Goal: Information Seeking & Learning: Check status

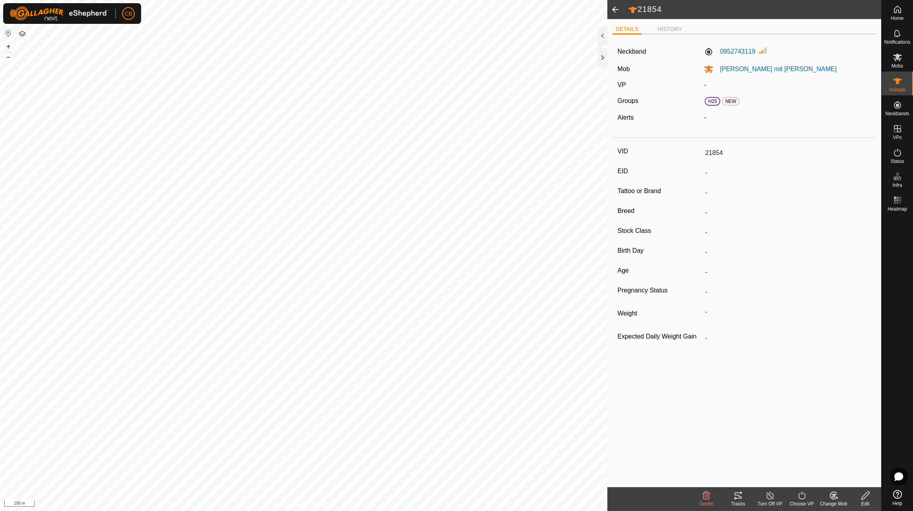
click at [615, 7] on span at bounding box center [615, 9] width 16 height 19
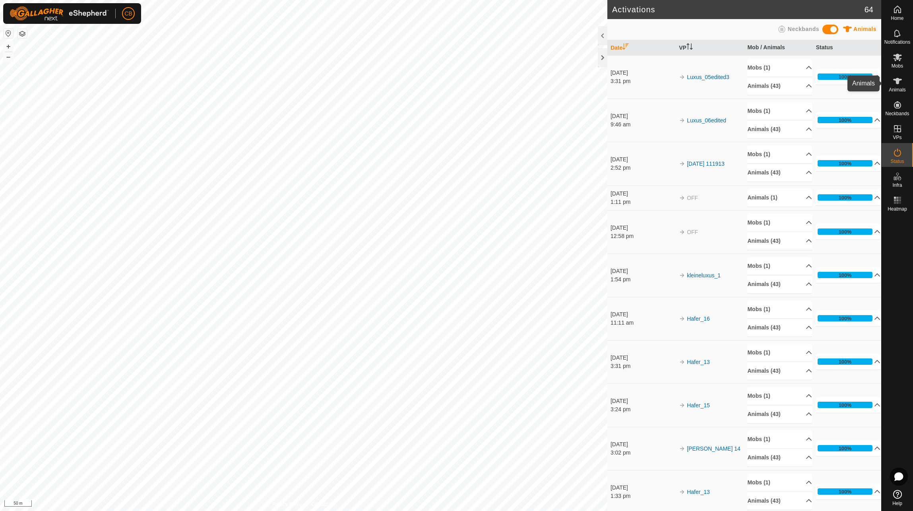
drag, startPoint x: 902, startPoint y: 81, endPoint x: 899, endPoint y: 64, distance: 17.4
click at [902, 81] on es-animals-svg-icon at bounding box center [897, 81] width 14 height 13
click at [899, 64] on span "Mobs" at bounding box center [897, 66] width 12 height 5
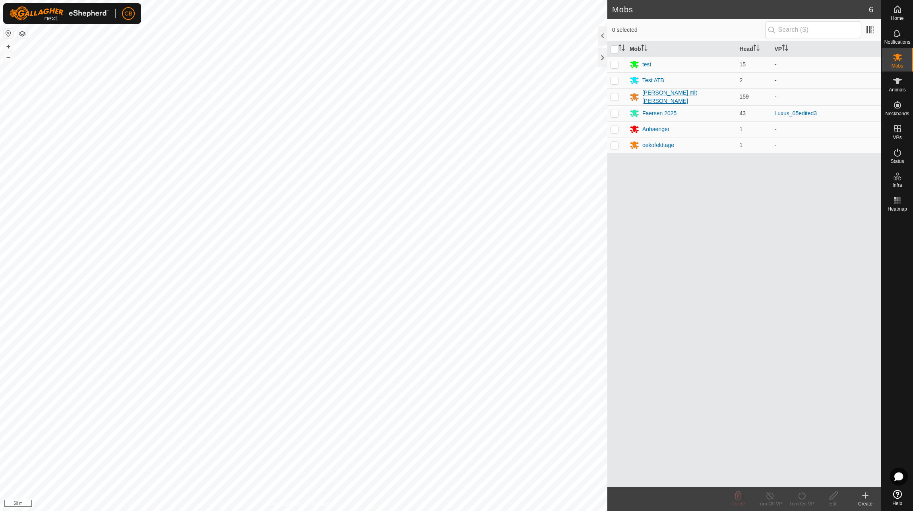
click at [660, 97] on div "[PERSON_NAME] mit [PERSON_NAME]" at bounding box center [687, 97] width 91 height 17
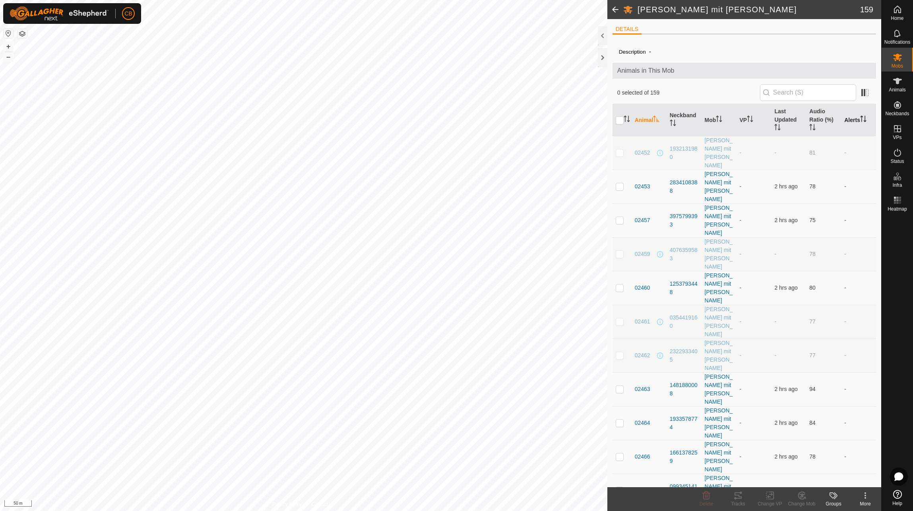
click at [849, 125] on th "Alerts" at bounding box center [858, 120] width 35 height 32
click at [621, 149] on p-checkbox at bounding box center [619, 152] width 8 height 6
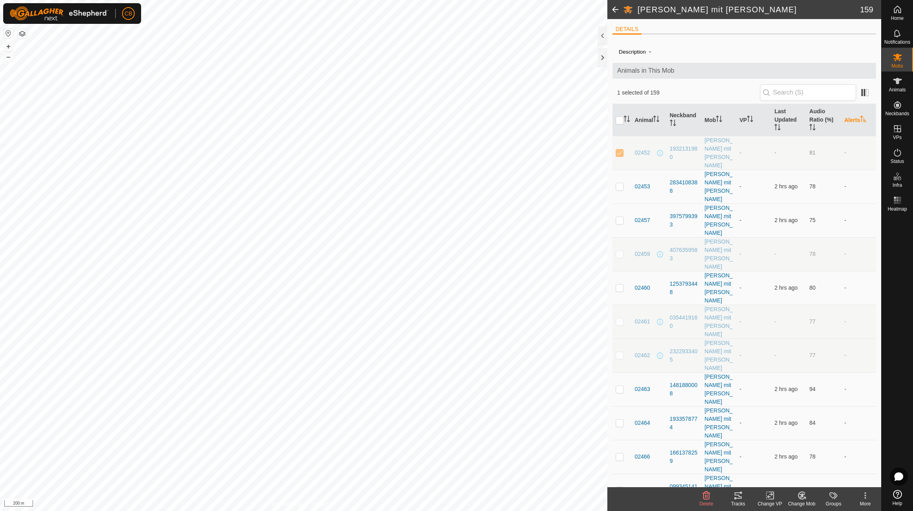
checkbox input "false"
click at [619, 183] on p-checkbox at bounding box center [619, 186] width 8 height 6
click at [621, 183] on p-checkbox at bounding box center [619, 186] width 8 height 6
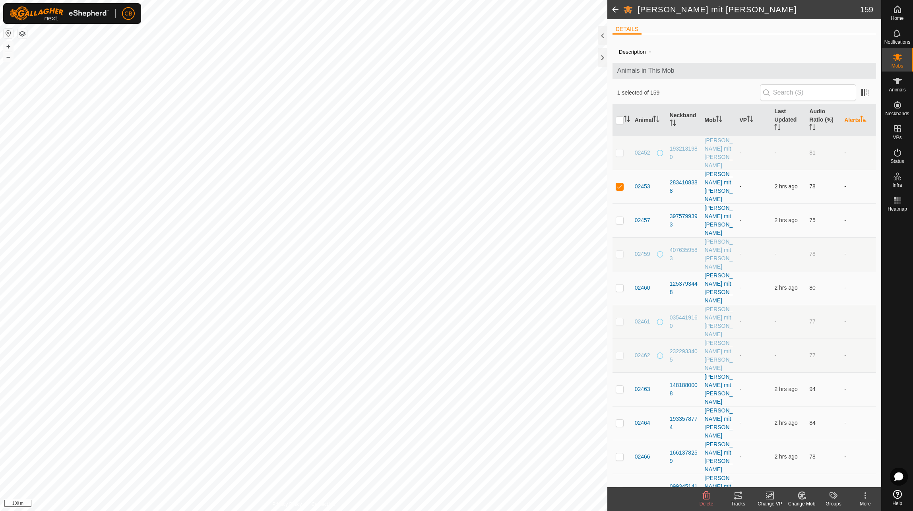
checkbox input "false"
click at [618, 251] on p-checkbox at bounding box center [619, 254] width 8 height 6
checkbox input "false"
click at [858, 87] on span at bounding box center [864, 92] width 13 height 13
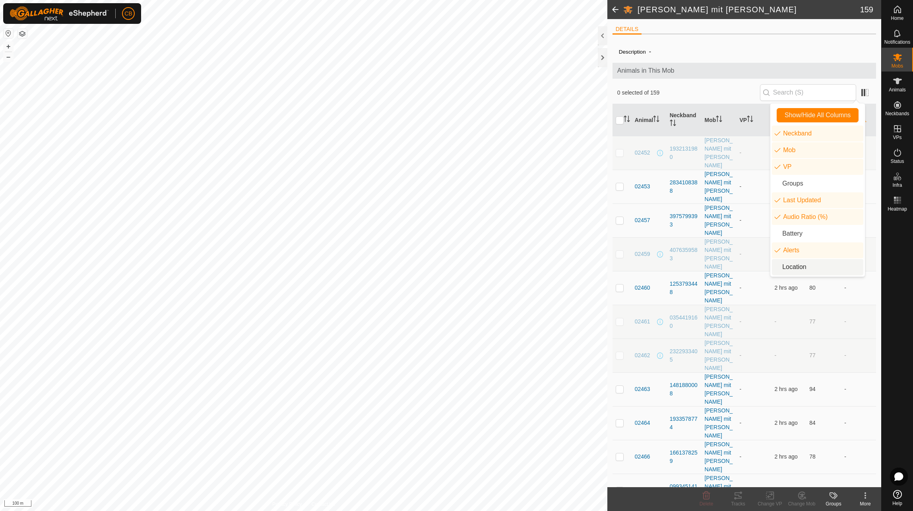
click at [792, 269] on li "Location" at bounding box center [817, 267] width 91 height 16
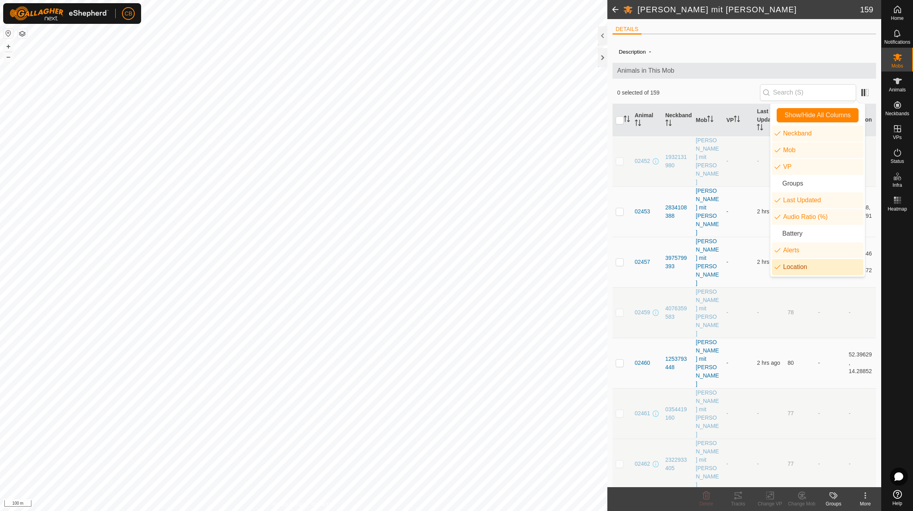
click at [794, 268] on li "Location" at bounding box center [817, 267] width 91 height 16
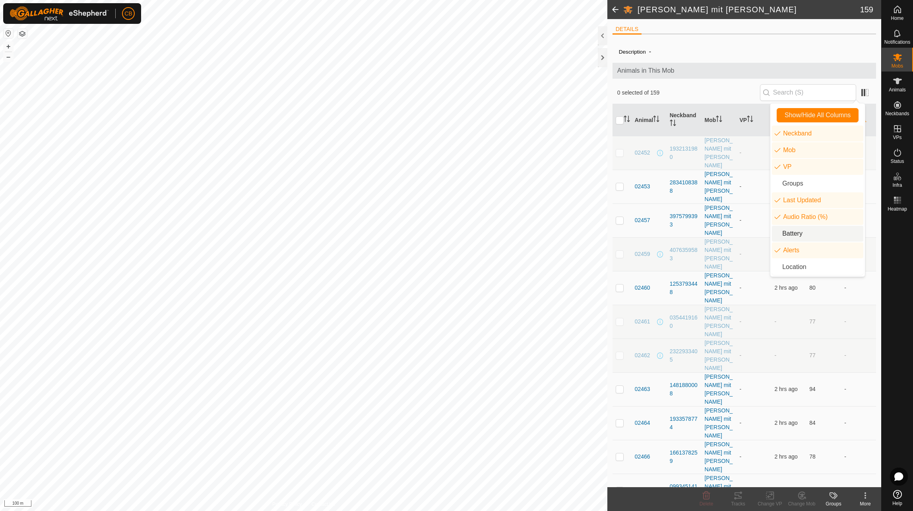
click at [797, 237] on li "Battery" at bounding box center [817, 234] width 91 height 16
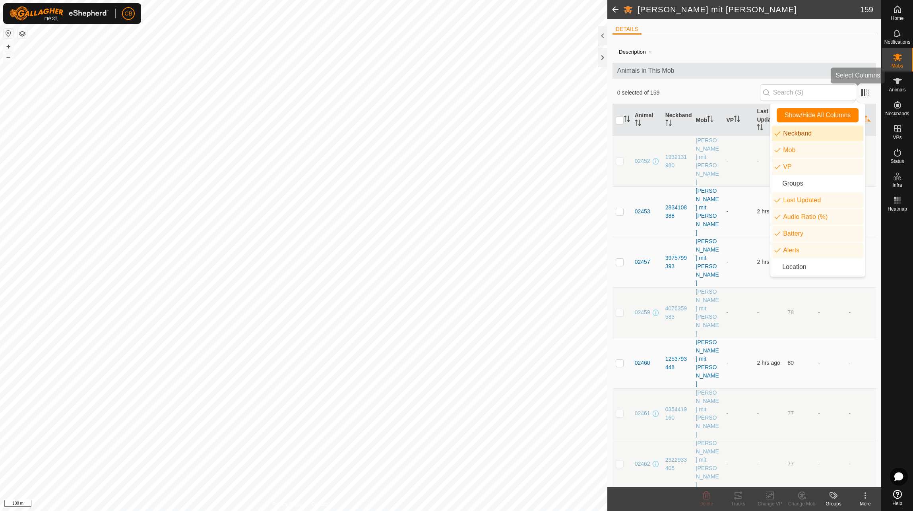
click at [860, 99] on app-column-selector at bounding box center [863, 92] width 15 height 15
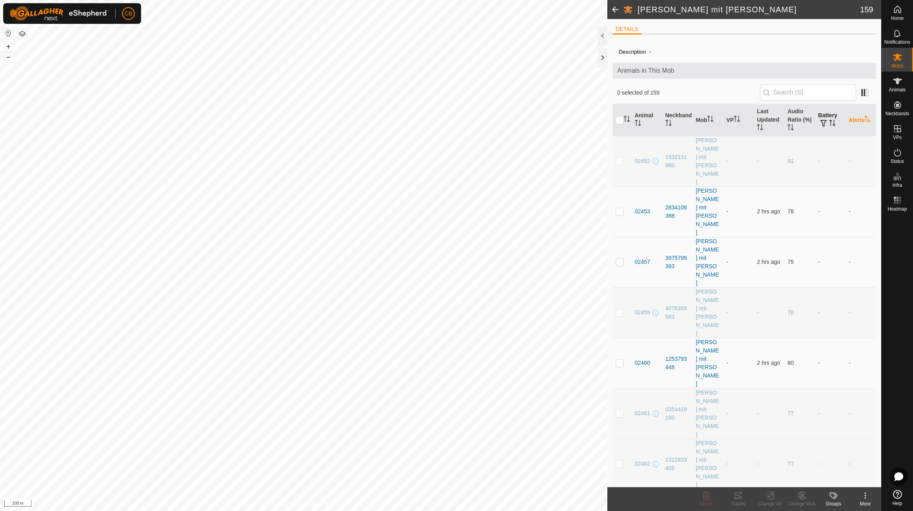
click at [823, 122] on button "button" at bounding box center [823, 124] width 11 height 8
click at [621, 208] on p-checkbox at bounding box center [619, 211] width 8 height 6
checkbox input "true"
click at [619, 259] on p-checkbox at bounding box center [619, 262] width 8 height 6
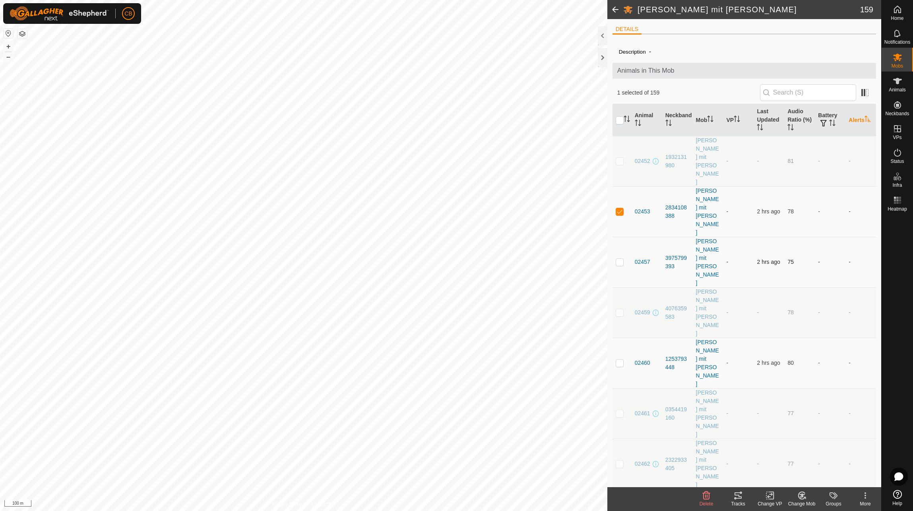
checkbox input "true"
click at [619, 360] on p-checkbox at bounding box center [619, 363] width 8 height 6
checkbox input "true"
click at [620, 511] on p-checkbox at bounding box center [619, 514] width 8 height 6
checkbox input "true"
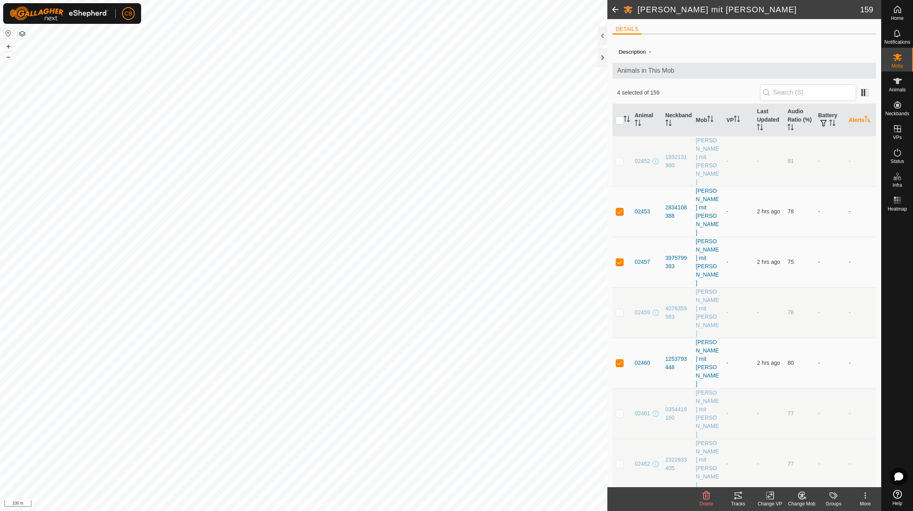
checkbox input "true"
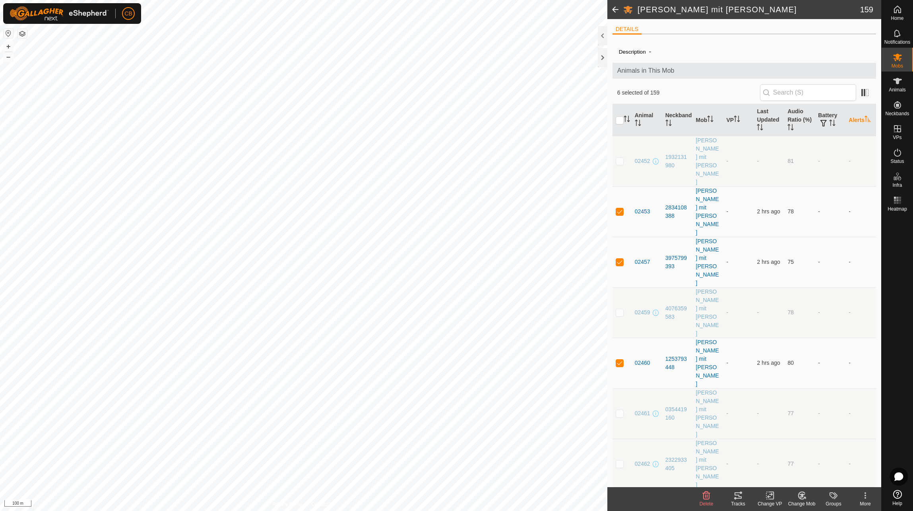
checkbox input "true"
click at [763, 121] on th "Last Updated" at bounding box center [768, 120] width 31 height 32
click at [760, 120] on th "Last Updated" at bounding box center [768, 120] width 31 height 32
click at [619, 410] on p-checkbox at bounding box center [619, 413] width 8 height 6
checkbox input "true"
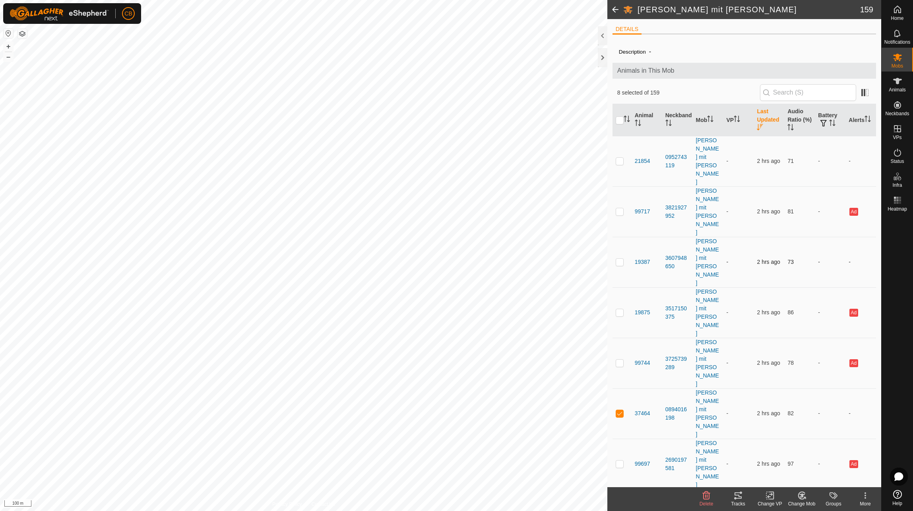
click at [623, 259] on p-checkbox at bounding box center [619, 262] width 8 height 6
checkbox input "true"
click at [623, 158] on p-checkbox at bounding box center [619, 161] width 8 height 6
checkbox input "true"
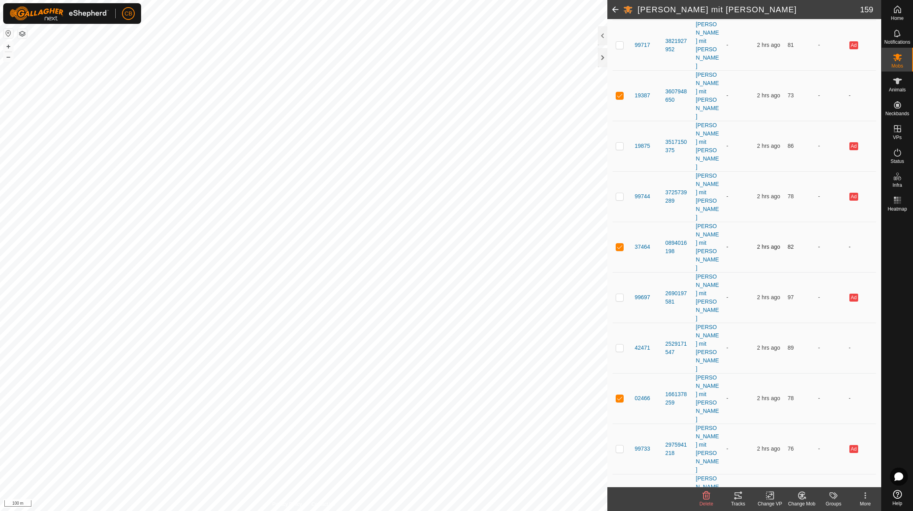
scroll to position [199, 0]
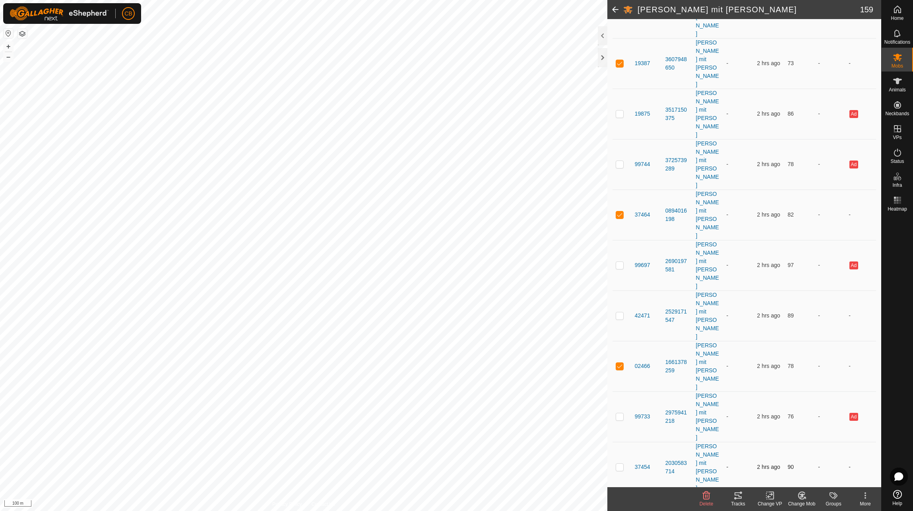
click at [620, 442] on td at bounding box center [621, 467] width 19 height 50
checkbox input "true"
drag, startPoint x: 619, startPoint y: 278, endPoint x: 619, endPoint y: 295, distance: 16.7
checkbox input "true"
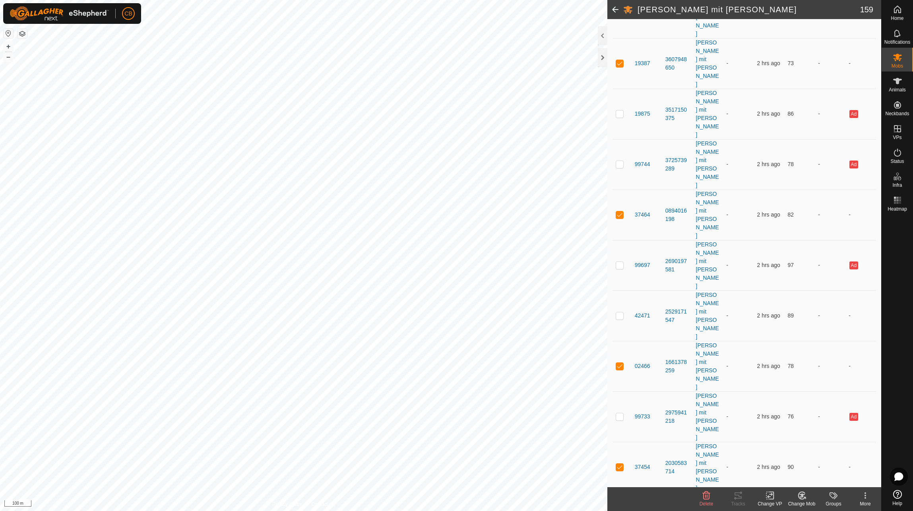
checkbox input "true"
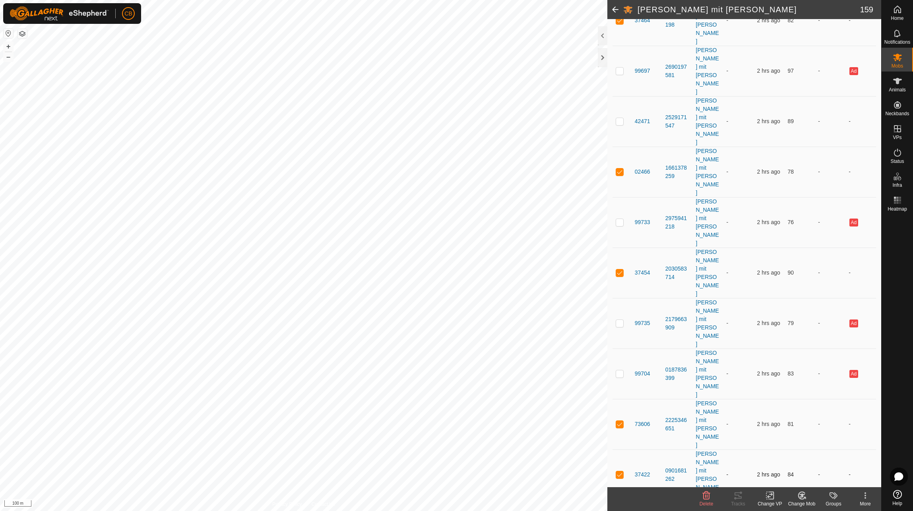
scroll to position [397, 0]
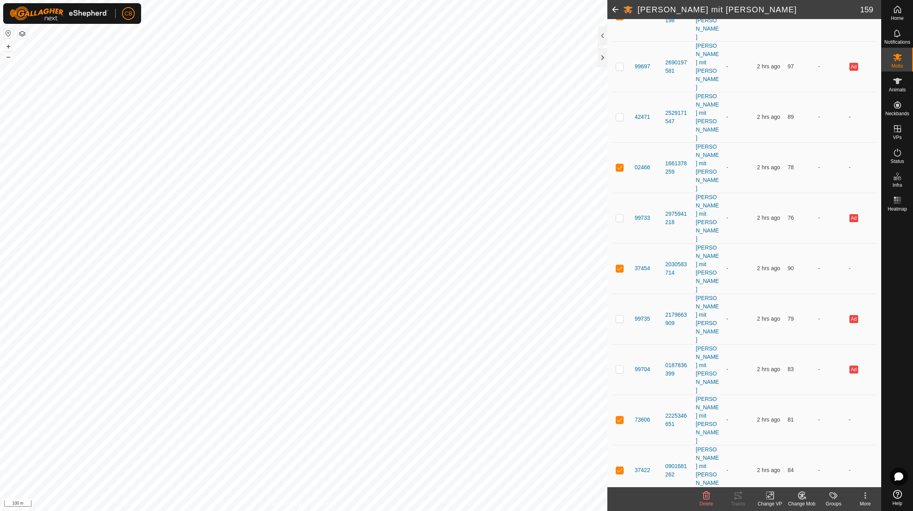
checkbox input "true"
drag, startPoint x: 621, startPoint y: 261, endPoint x: 621, endPoint y: 288, distance: 26.6
checkbox input "true"
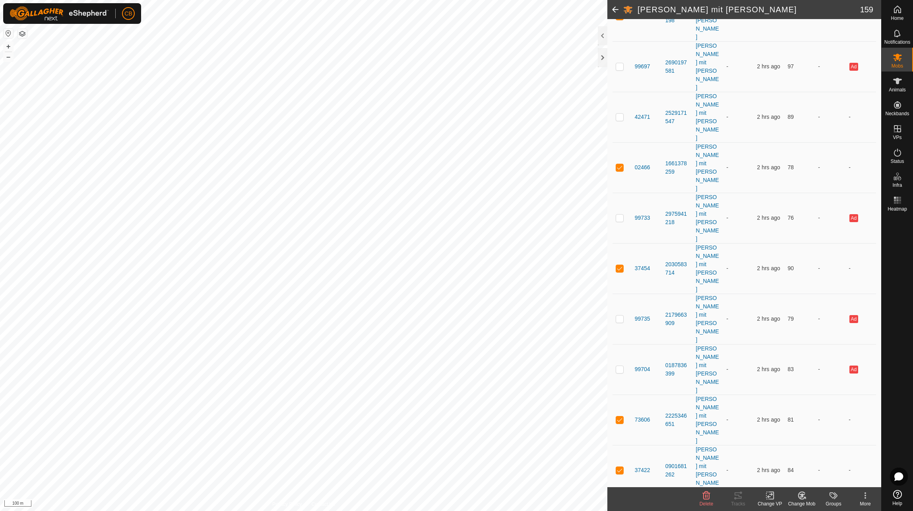
checkbox input "true"
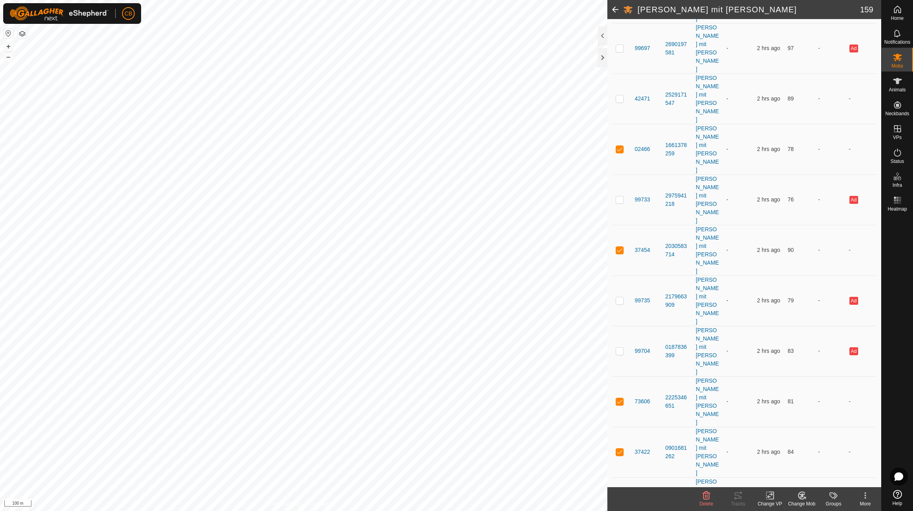
scroll to position [437, 0]
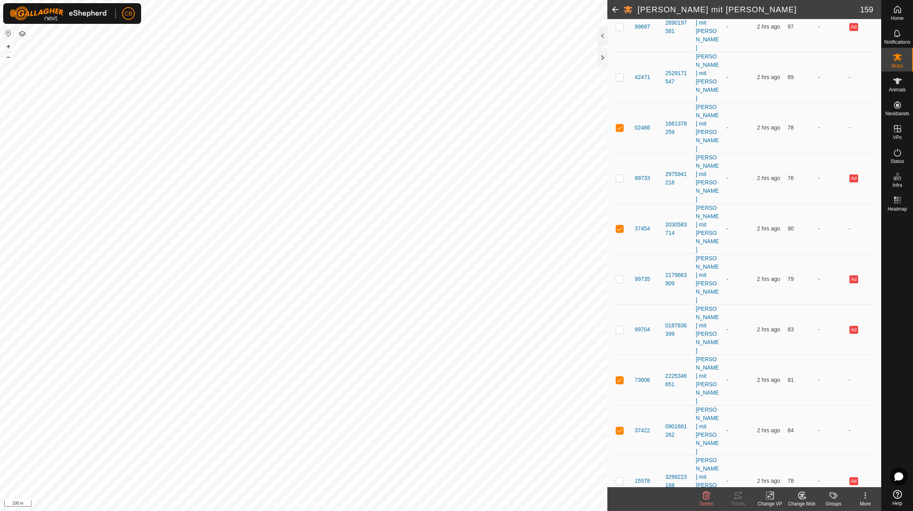
checkbox input "true"
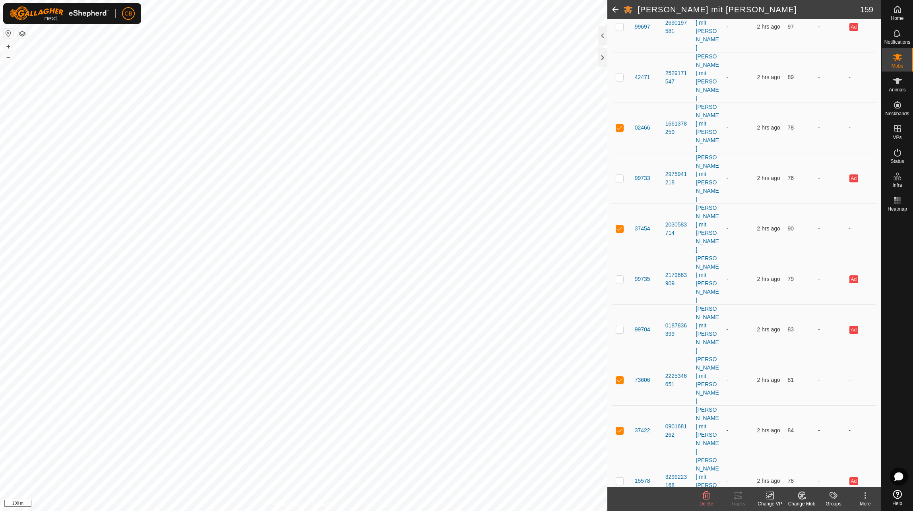
checkbox input "true"
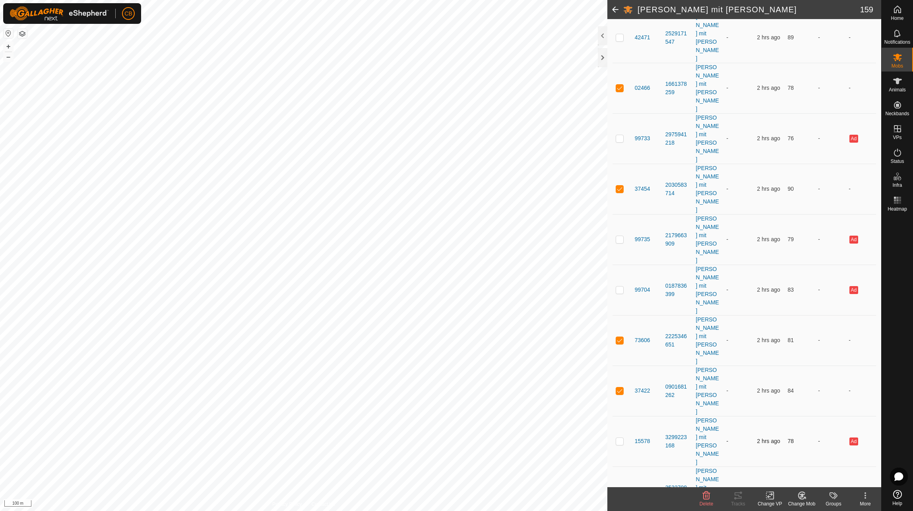
scroll to position [675, 0]
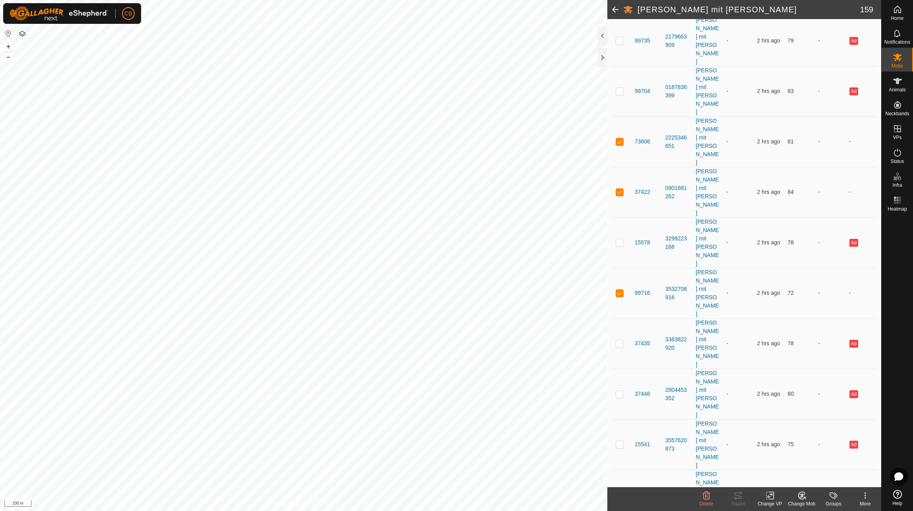
checkbox input "true"
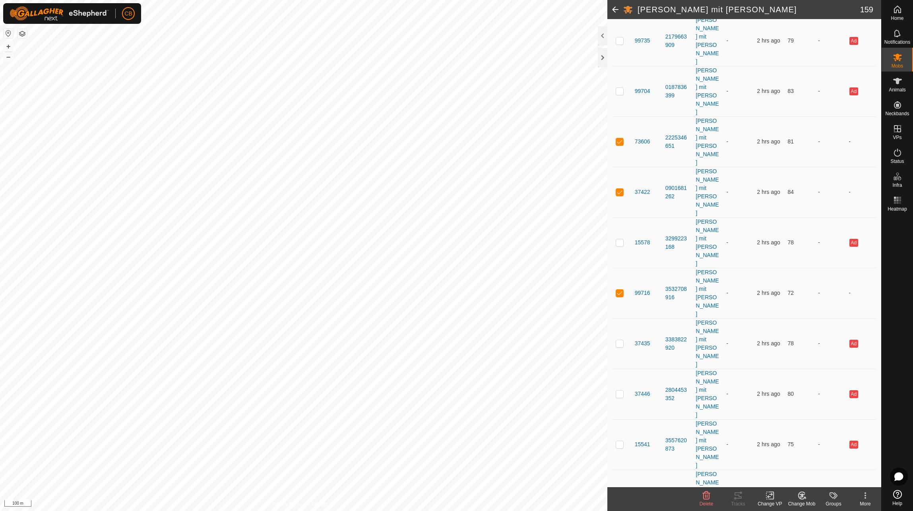
checkbox input "true"
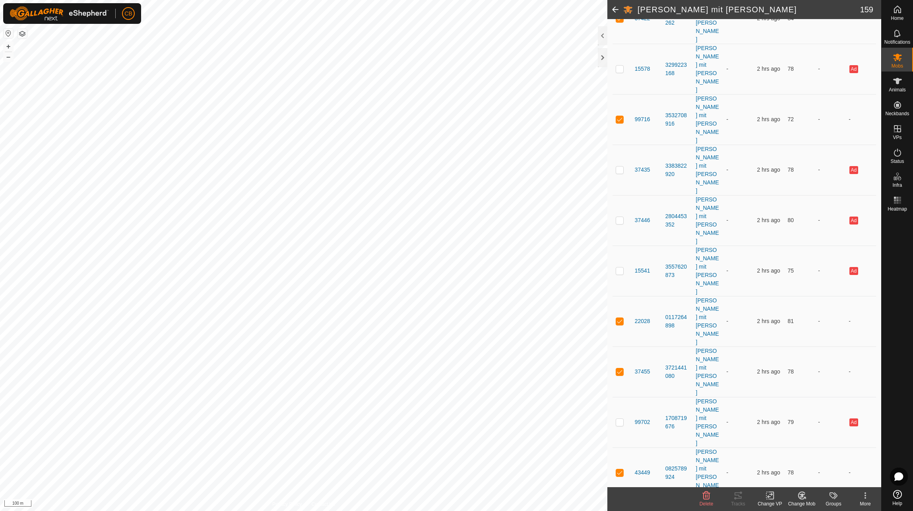
scroll to position [874, 0]
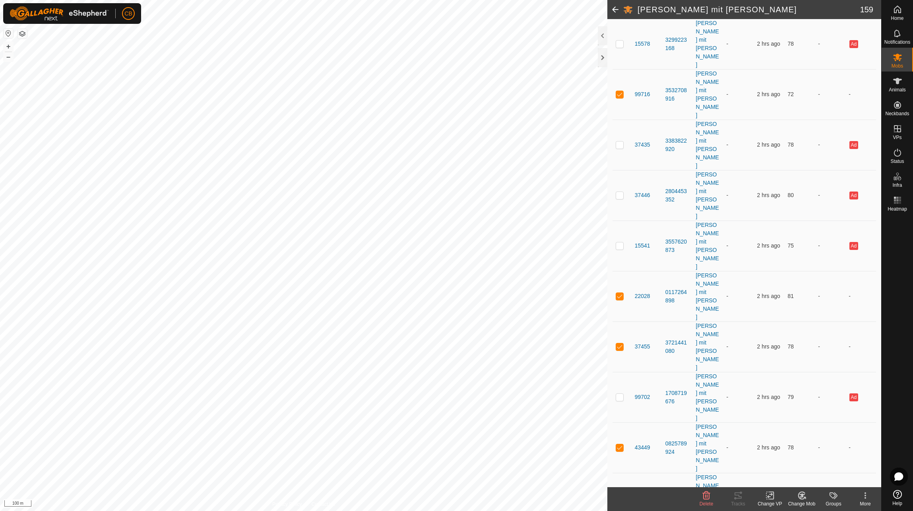
checkbox input "true"
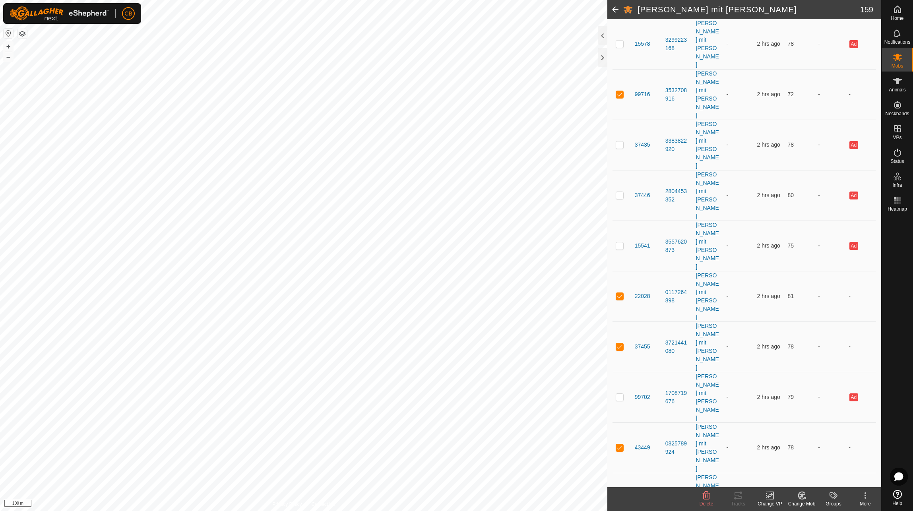
checkbox input "true"
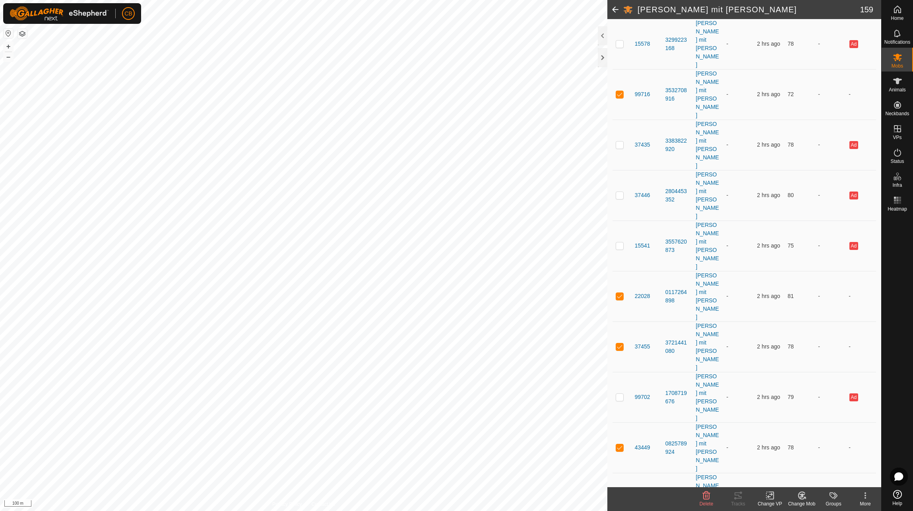
checkbox input "true"
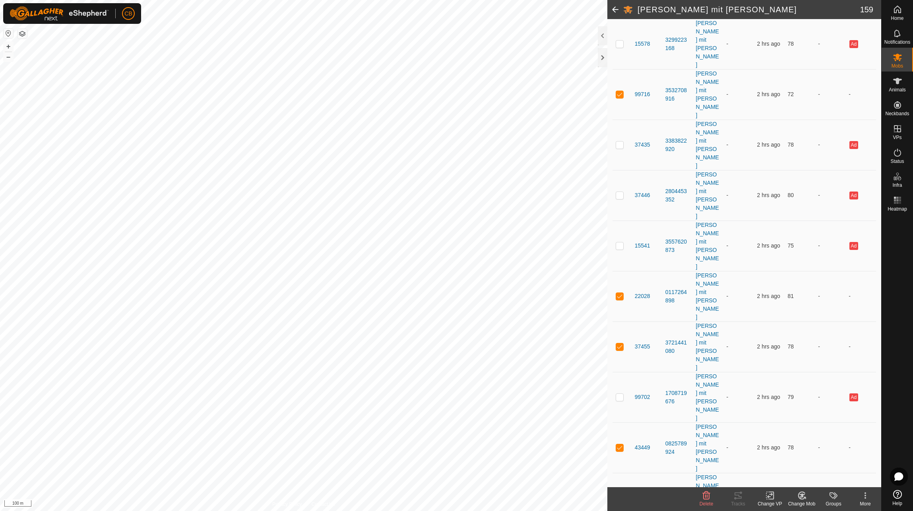
checkbox input "true"
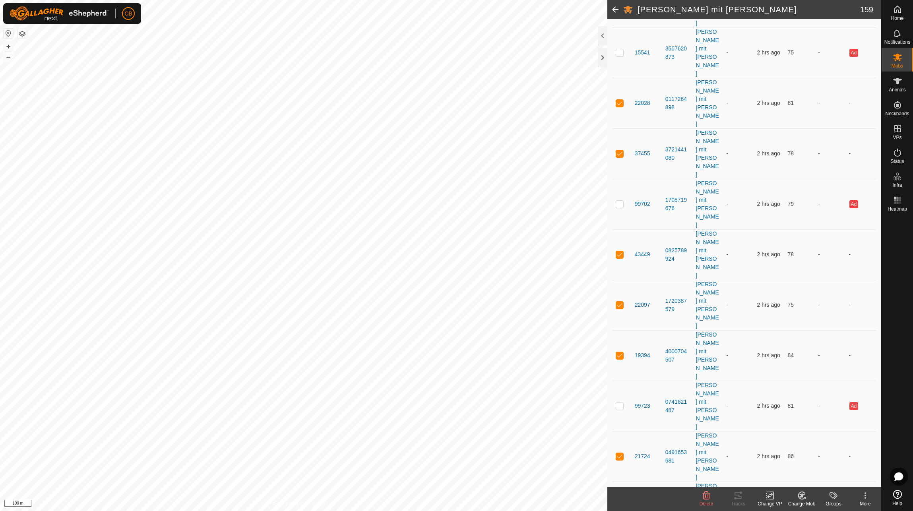
scroll to position [1073, 0]
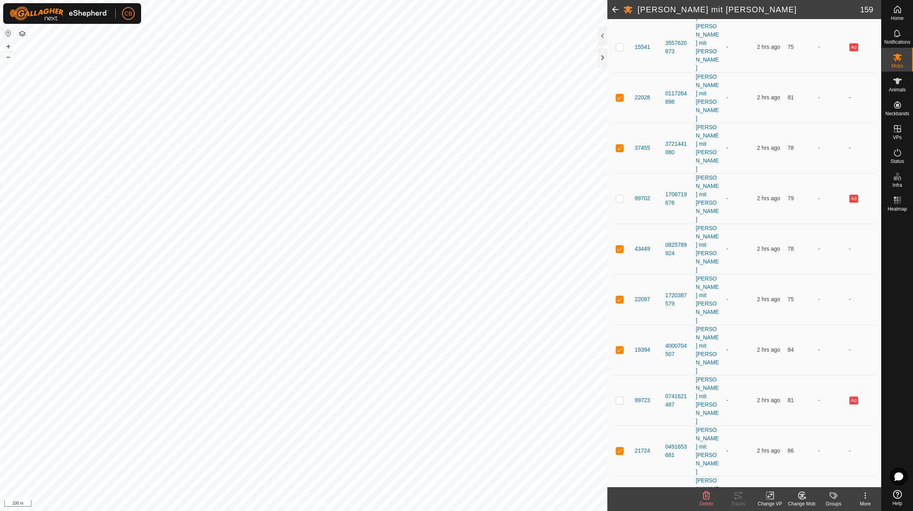
checkbox input "true"
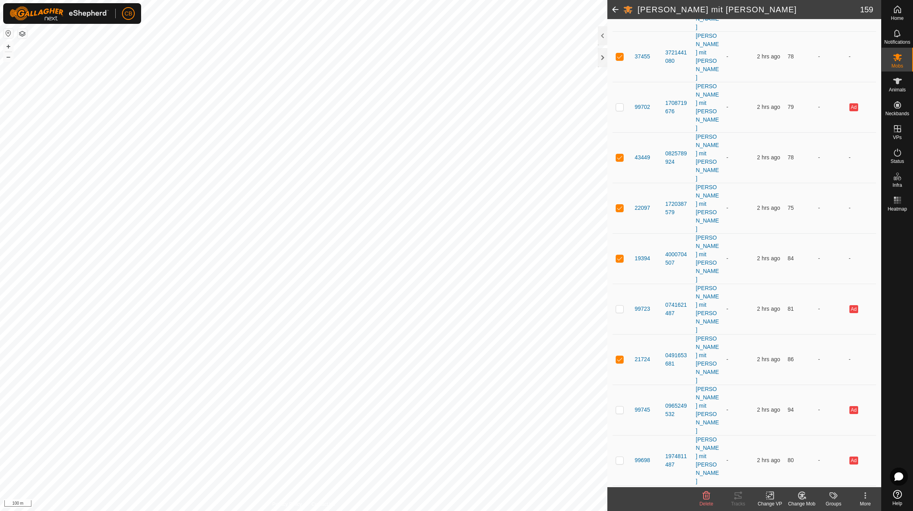
scroll to position [1232, 0]
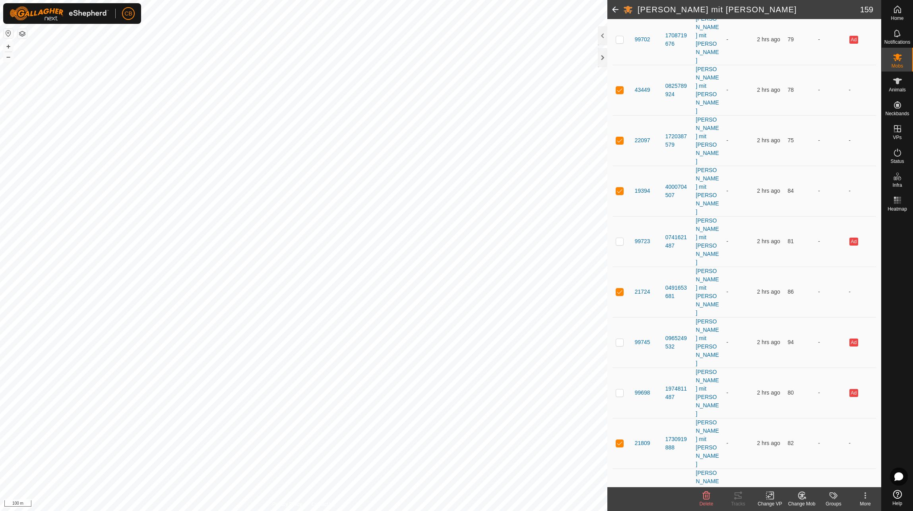
checkbox input "true"
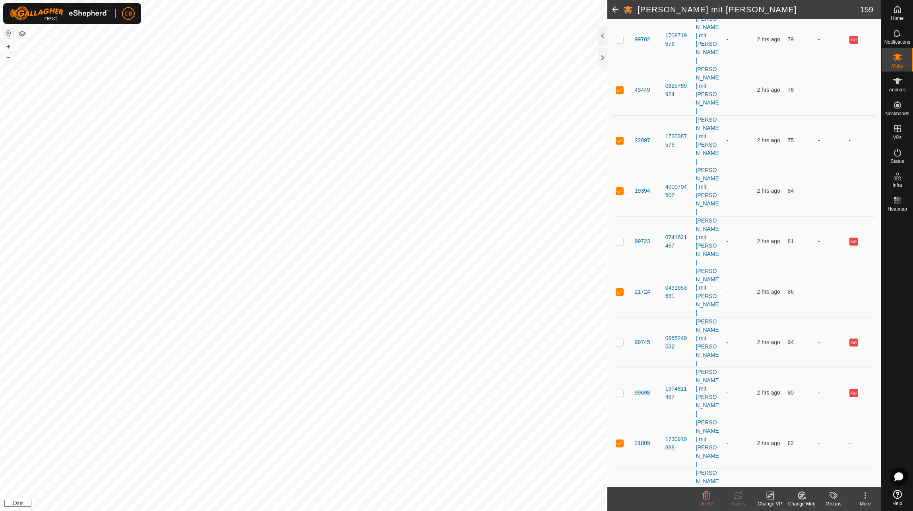
checkbox input "true"
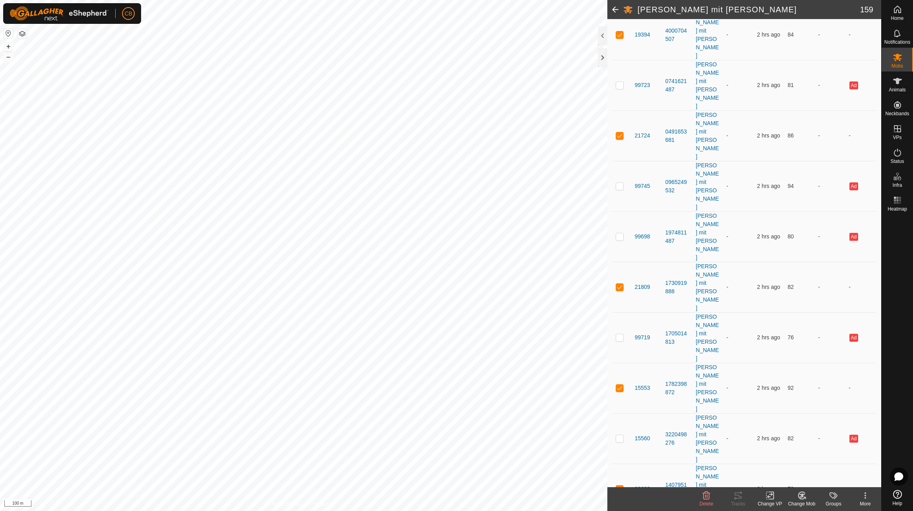
scroll to position [1390, 0]
checkbox input "true"
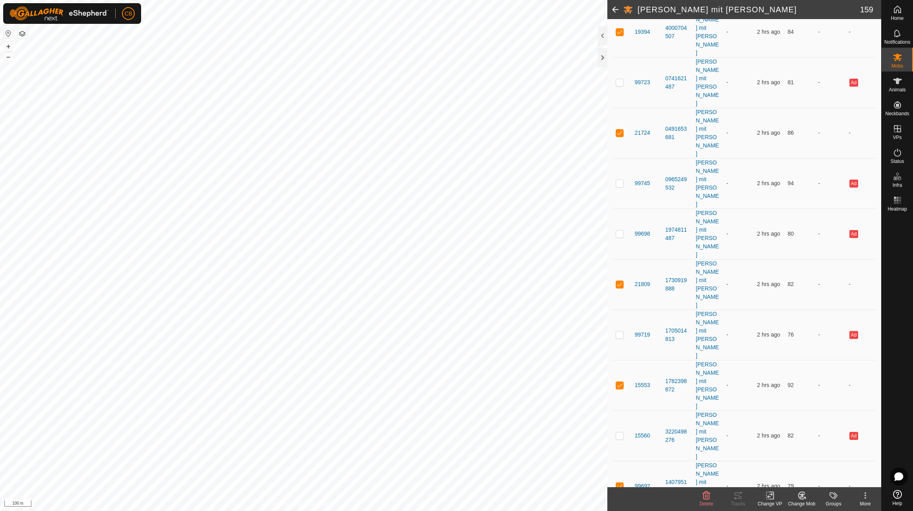
checkbox input "true"
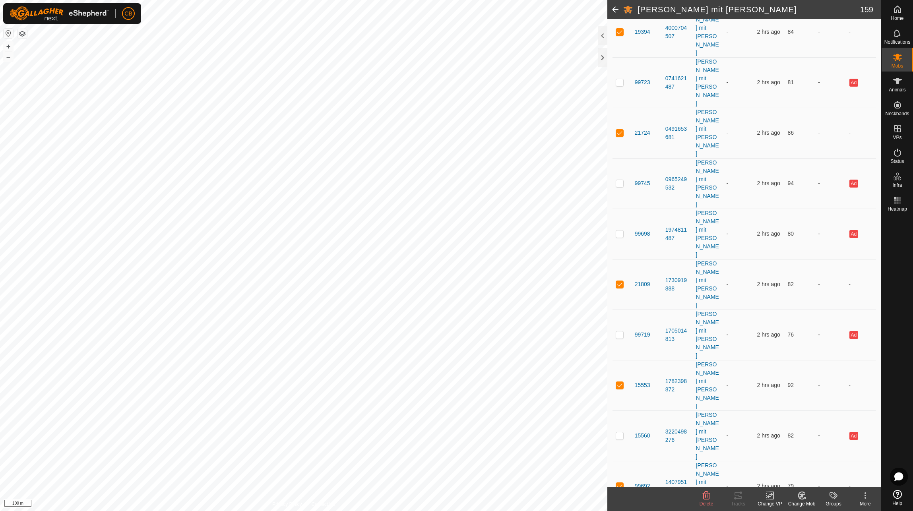
checkbox input "true"
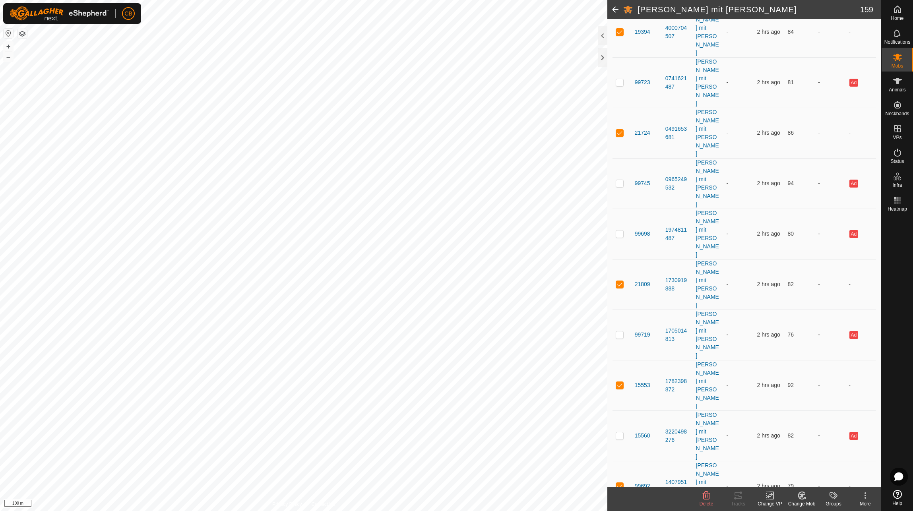
checkbox input "true"
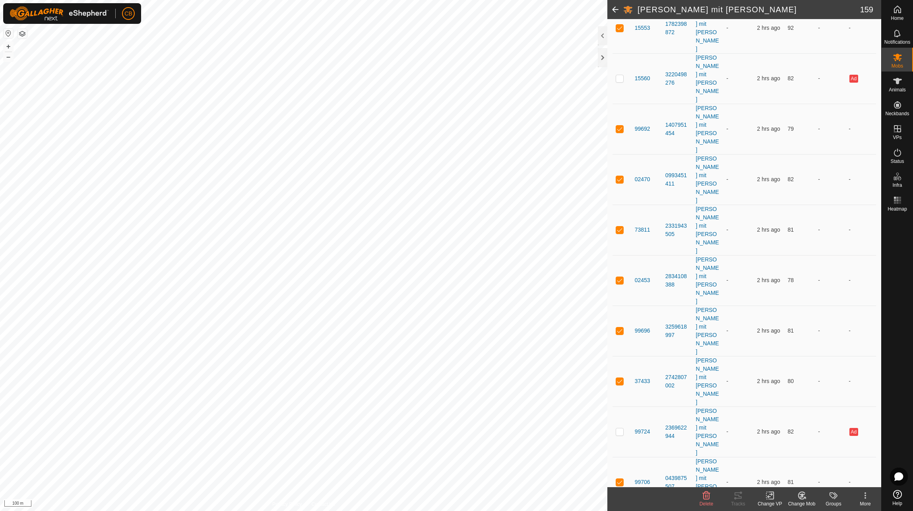
scroll to position [1748, 0]
checkbox input "true"
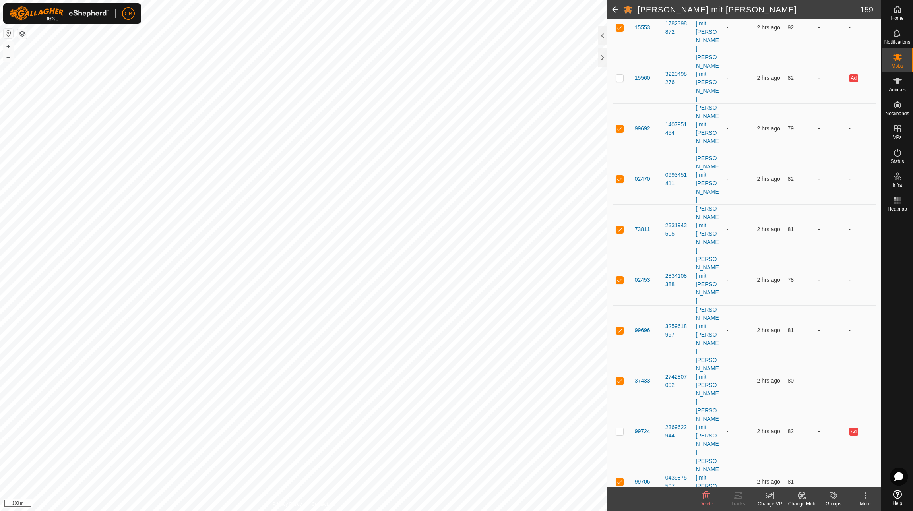
checkbox input "true"
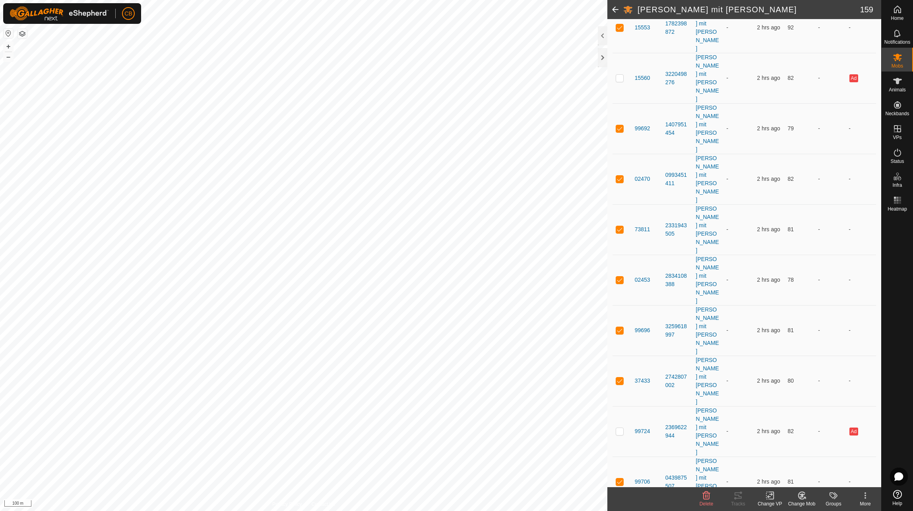
checkbox input "true"
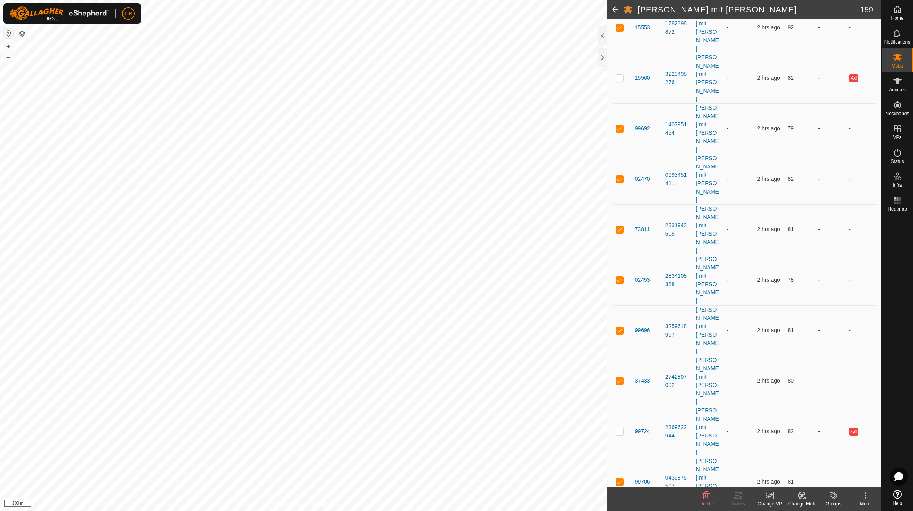
checkbox input "true"
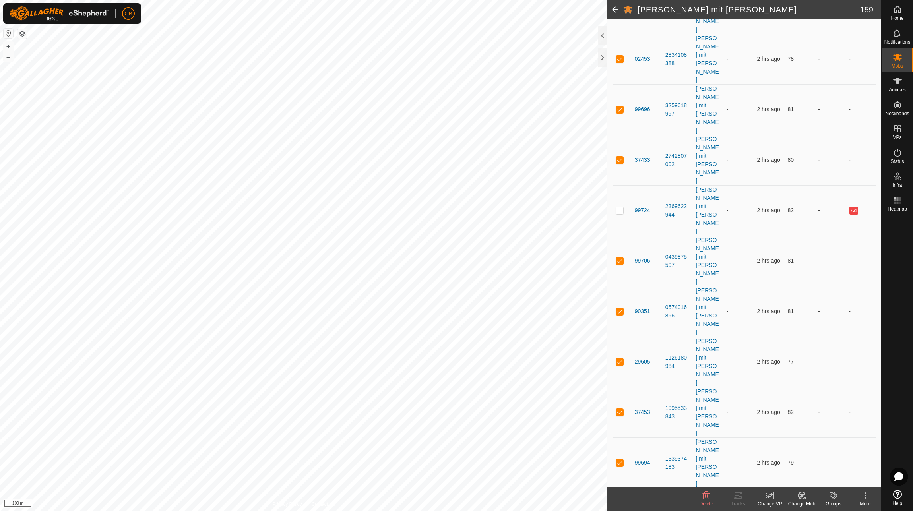
scroll to position [1986, 0]
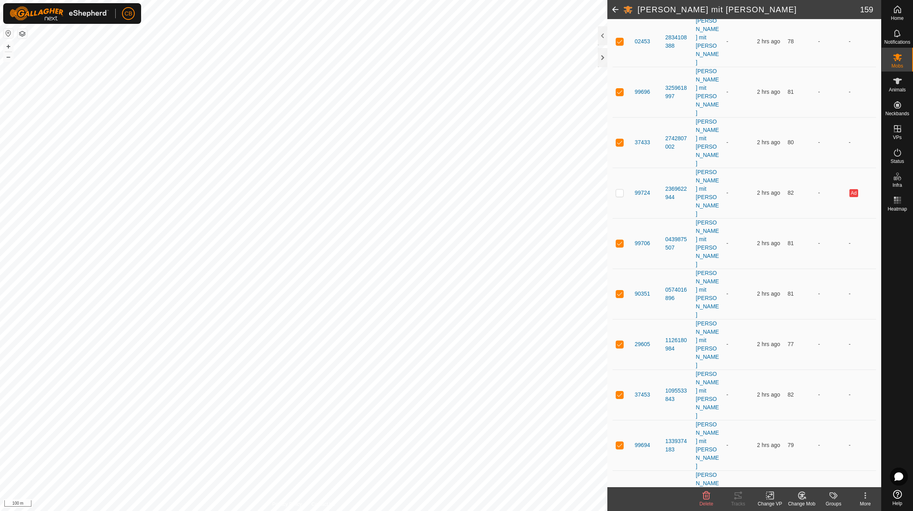
checkbox input "true"
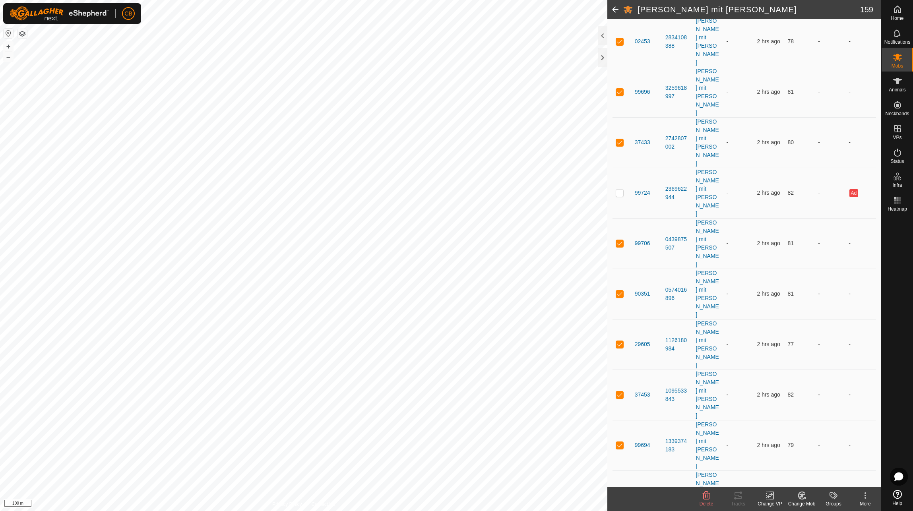
checkbox input "true"
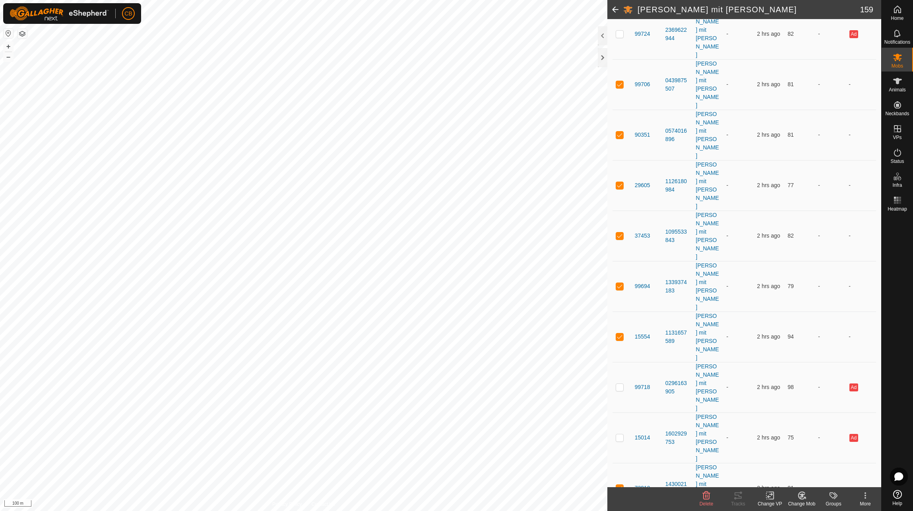
checkbox input "true"
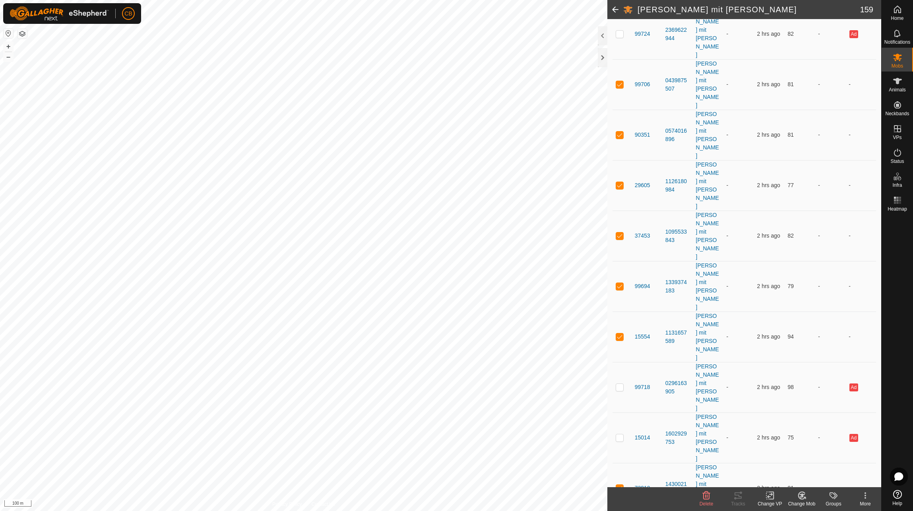
checkbox input "true"
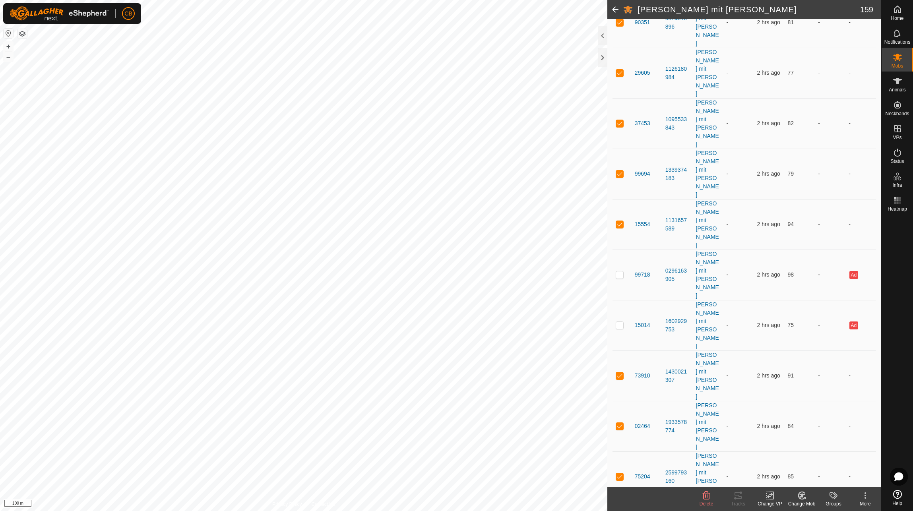
scroll to position [2304, 0]
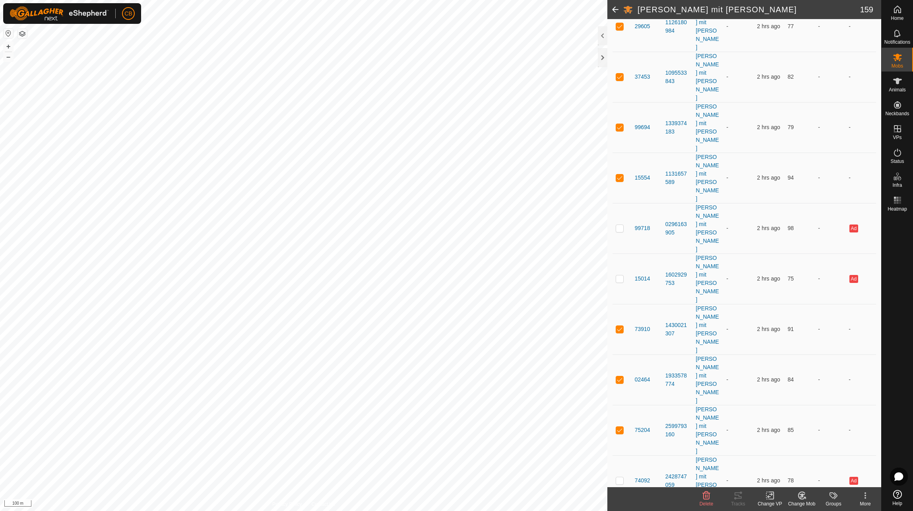
checkbox input "true"
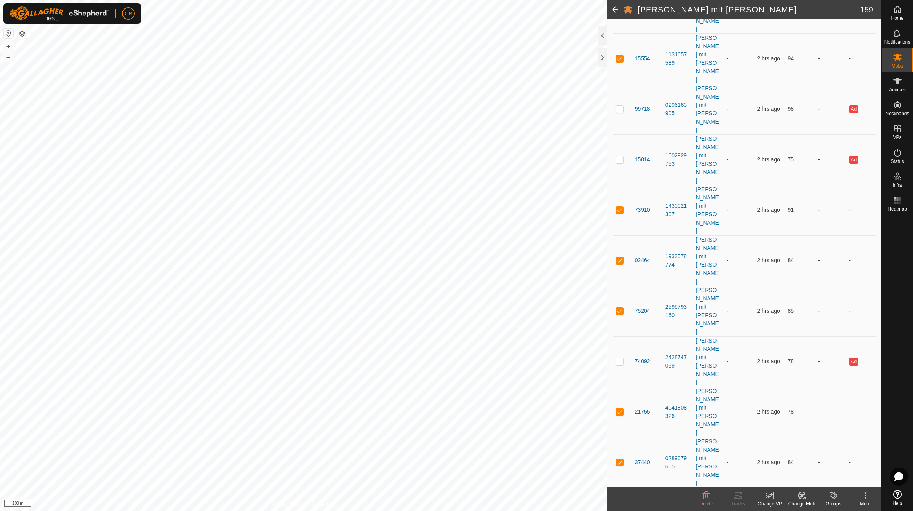
checkbox input "true"
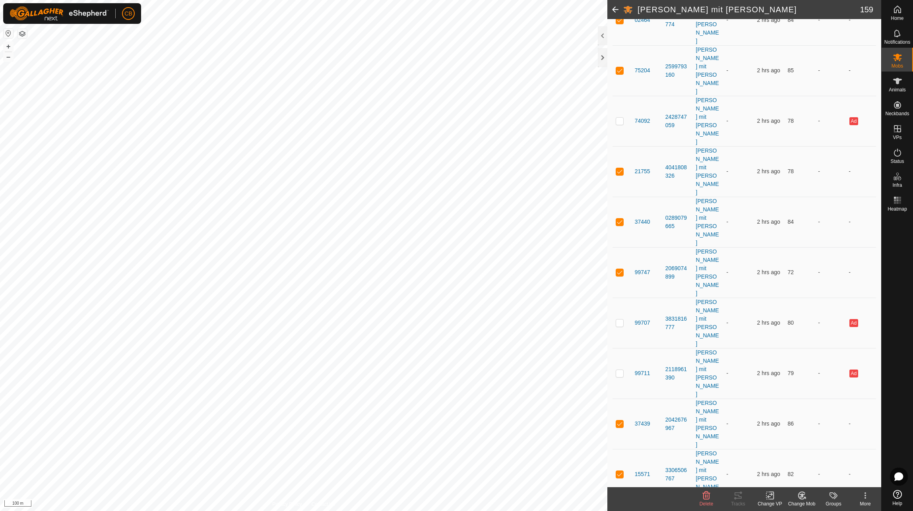
scroll to position [2662, 0]
checkbox input "true"
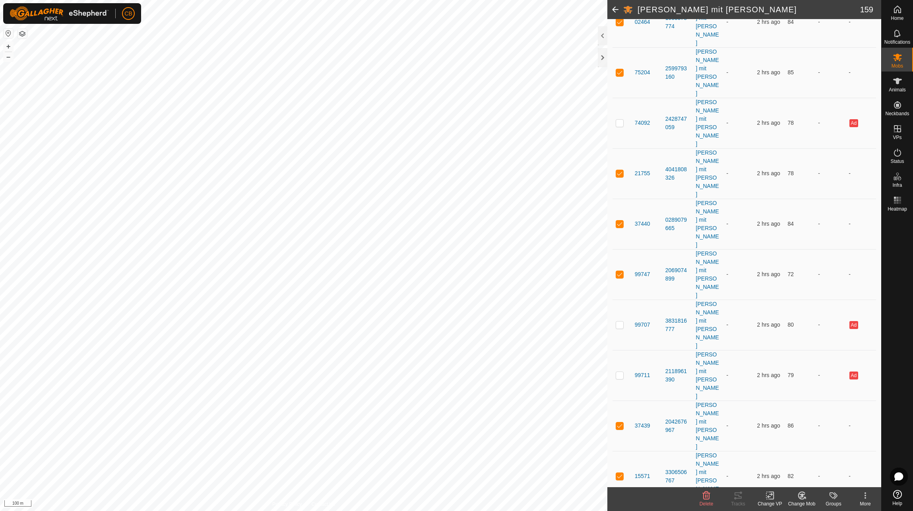
checkbox input "true"
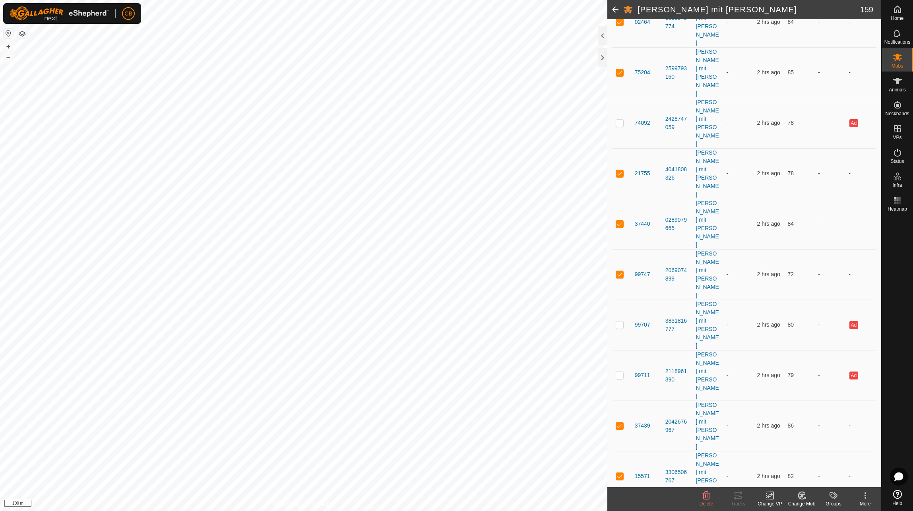
checkbox input "true"
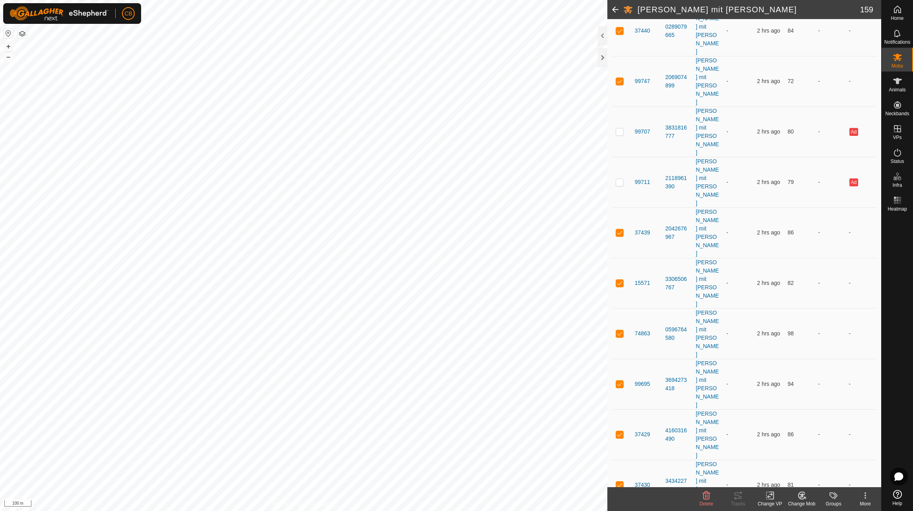
scroll to position [2860, 0]
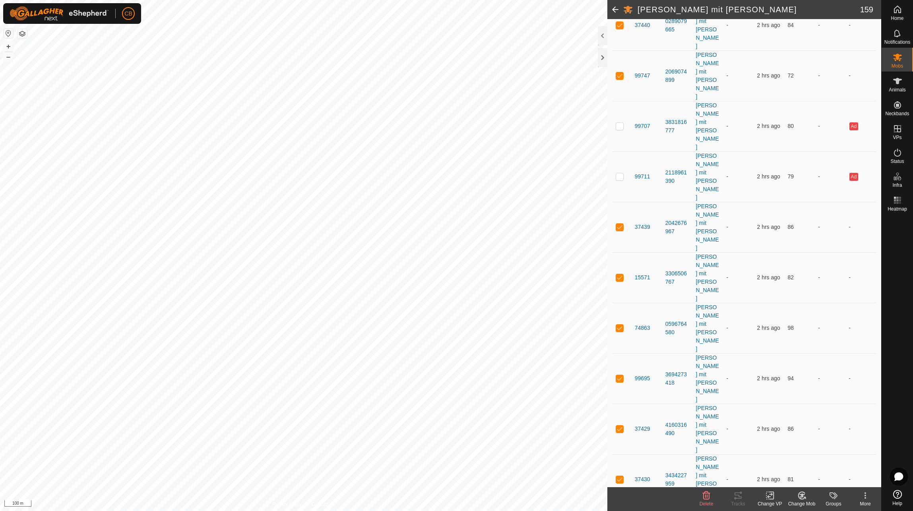
checkbox input "false"
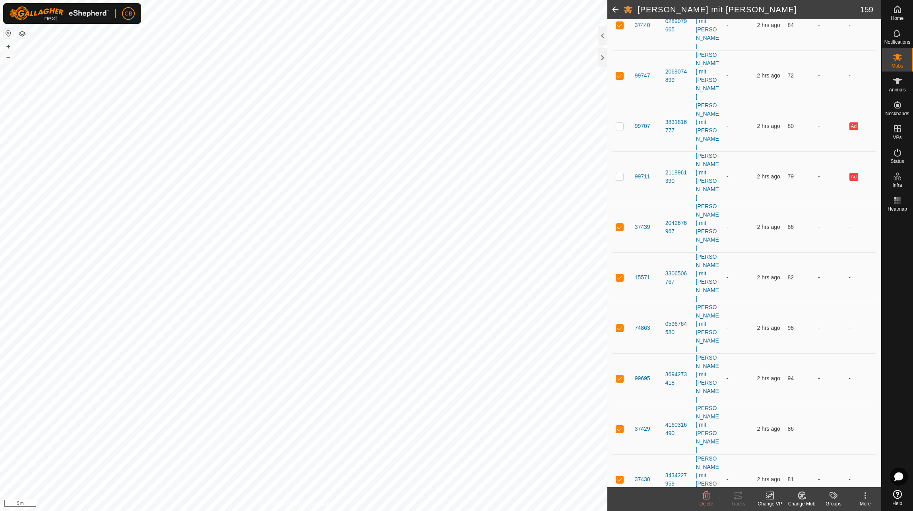
checkbox input "false"
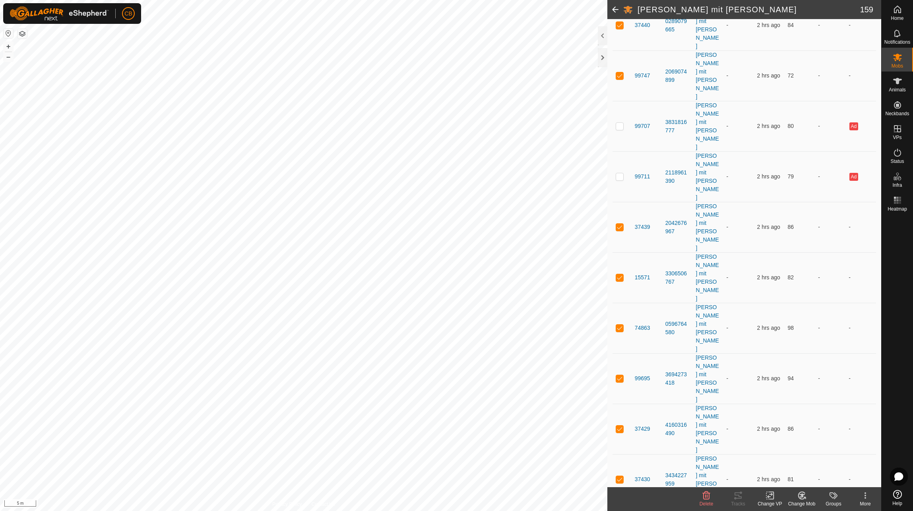
checkbox input "false"
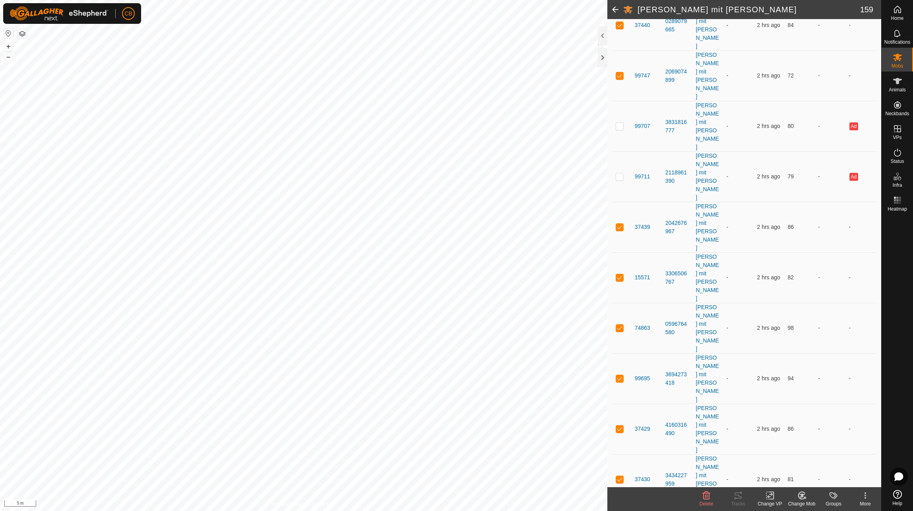
checkbox input "false"
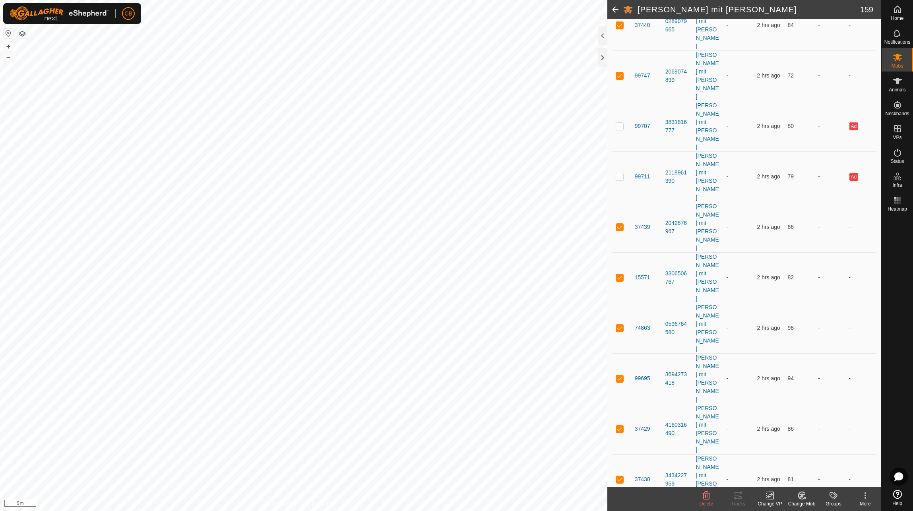
checkbox input "false"
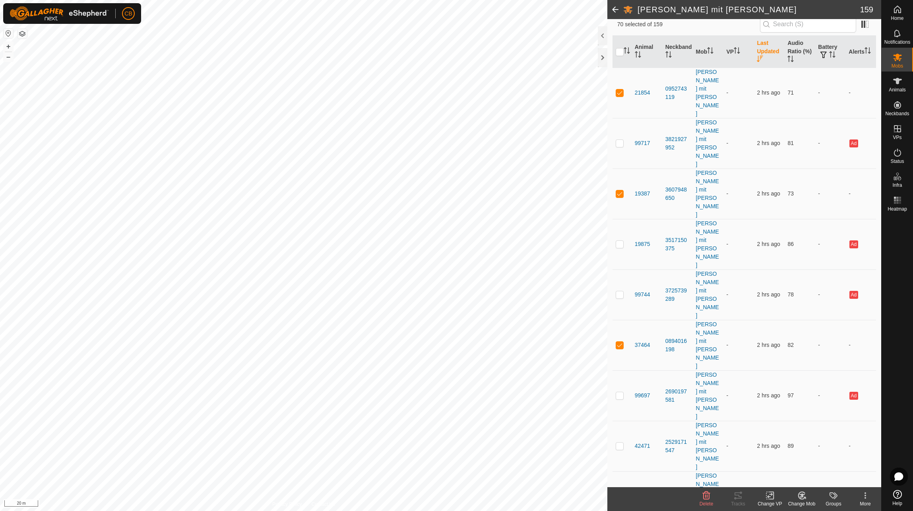
scroll to position [0, 0]
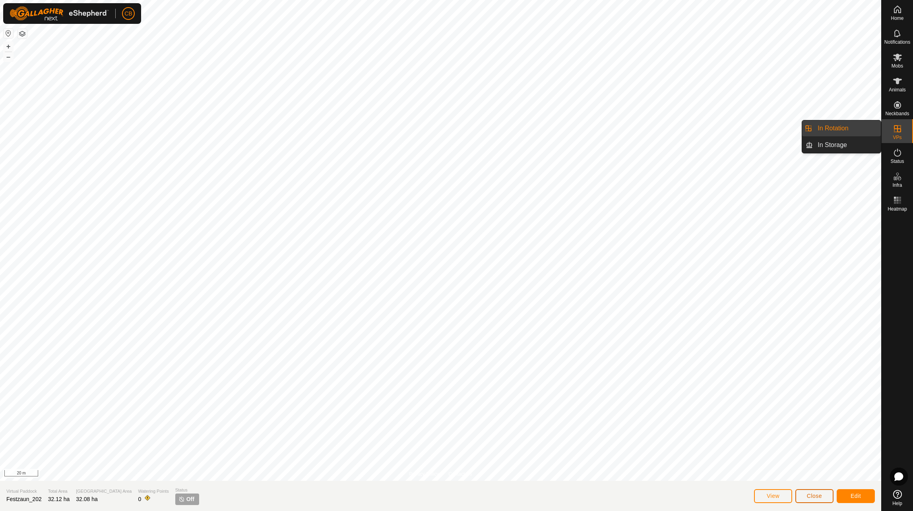
click at [820, 497] on span "Close" at bounding box center [813, 496] width 15 height 6
